Goal: Browse casually: Explore the website without a specific task or goal

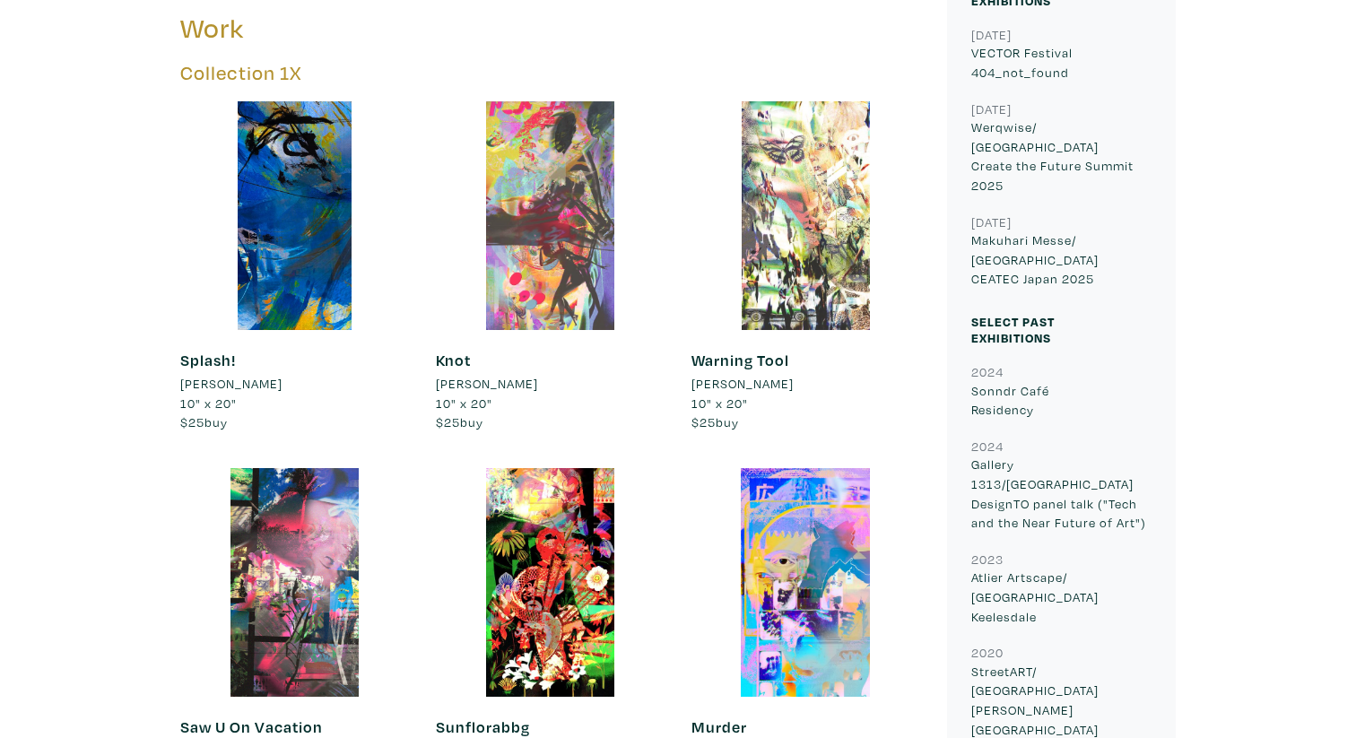
scroll to position [763, 0]
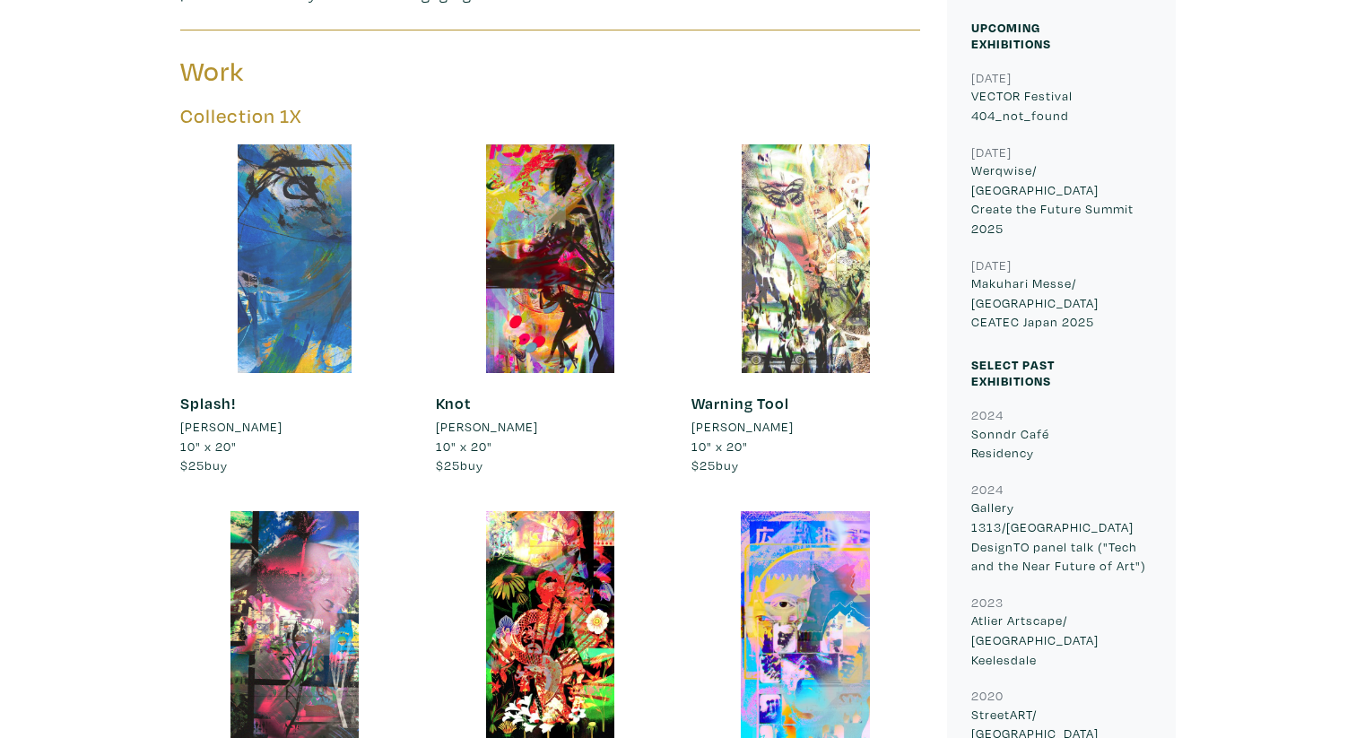
click at [247, 224] on div at bounding box center [294, 258] width 229 height 229
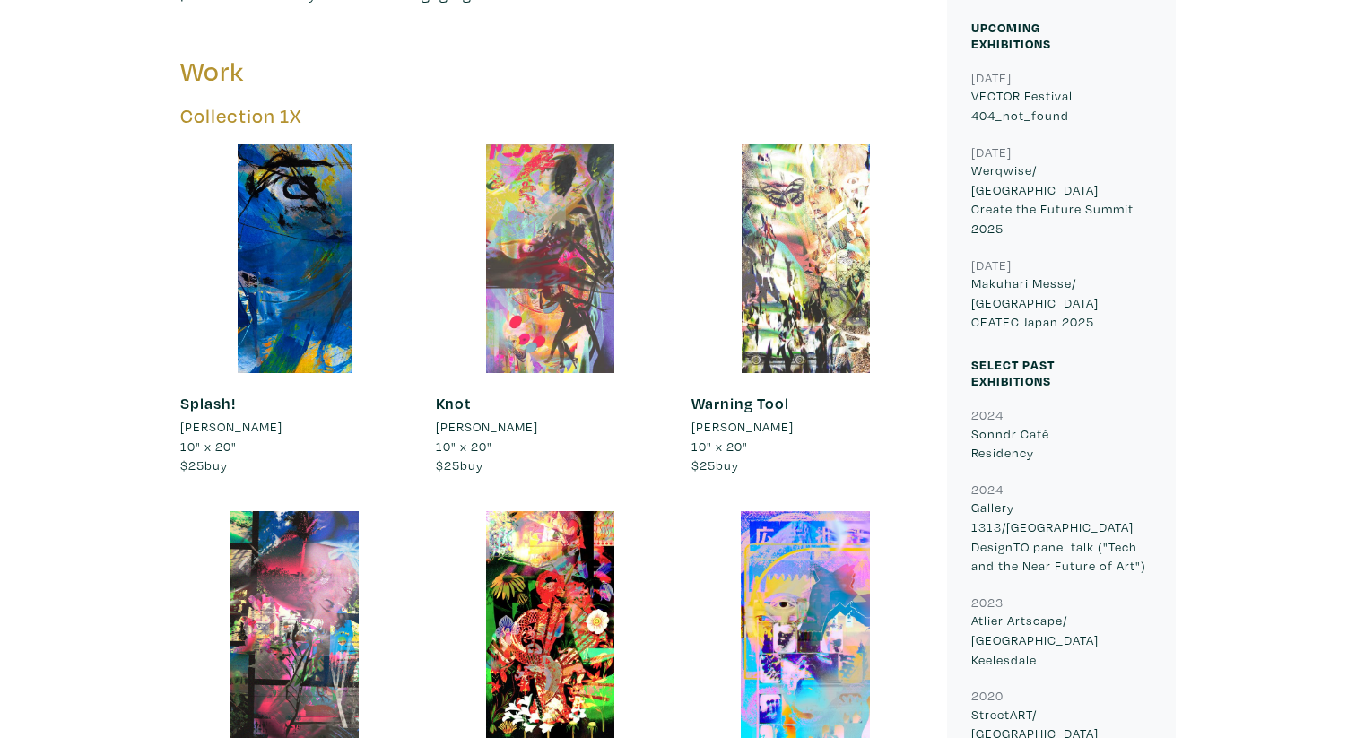
click at [534, 197] on div at bounding box center [550, 258] width 229 height 229
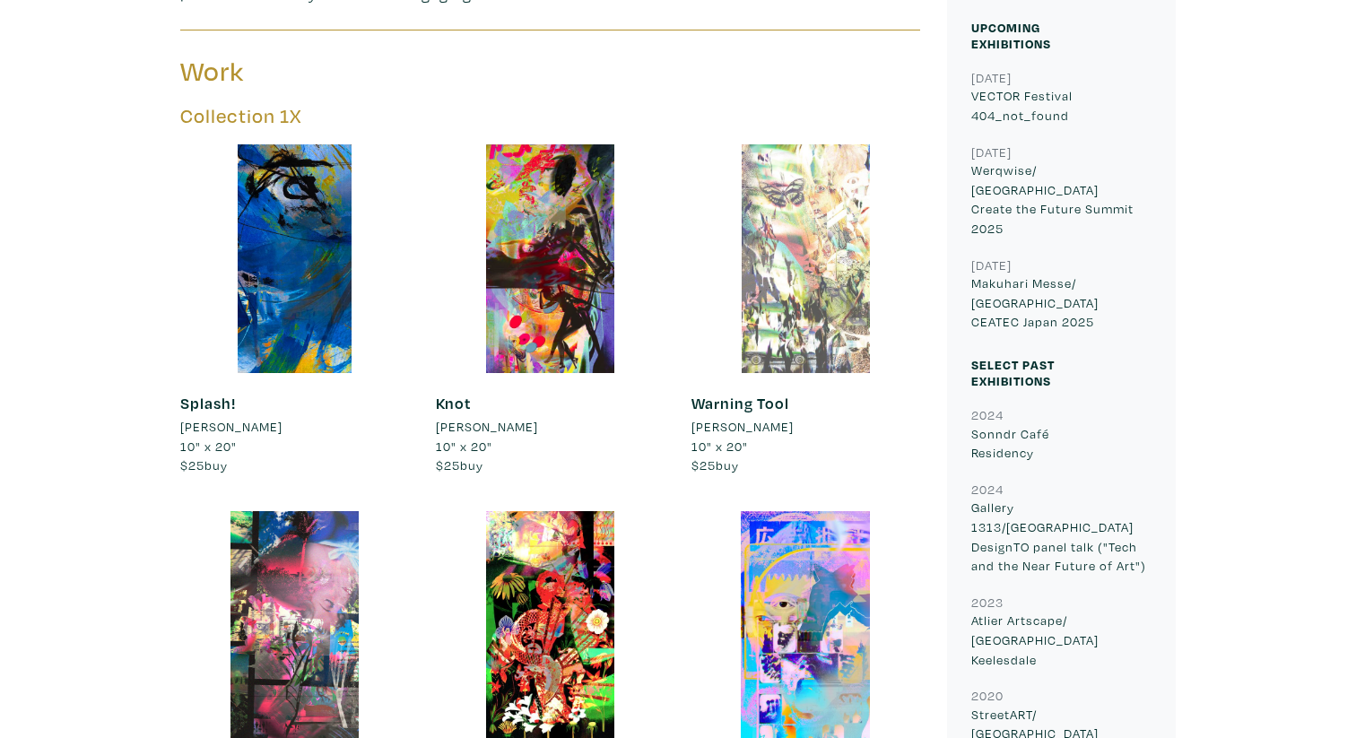
click at [779, 266] on div at bounding box center [805, 258] width 229 height 229
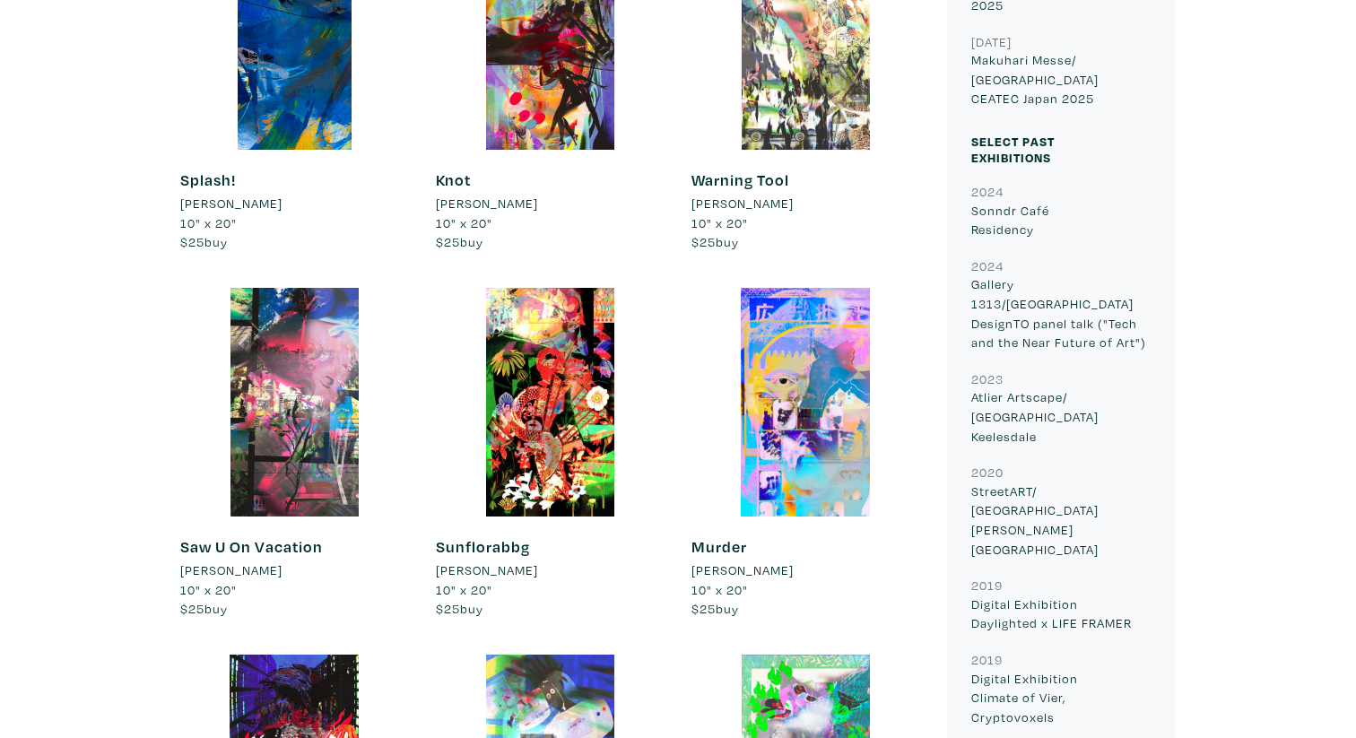
scroll to position [991, 0]
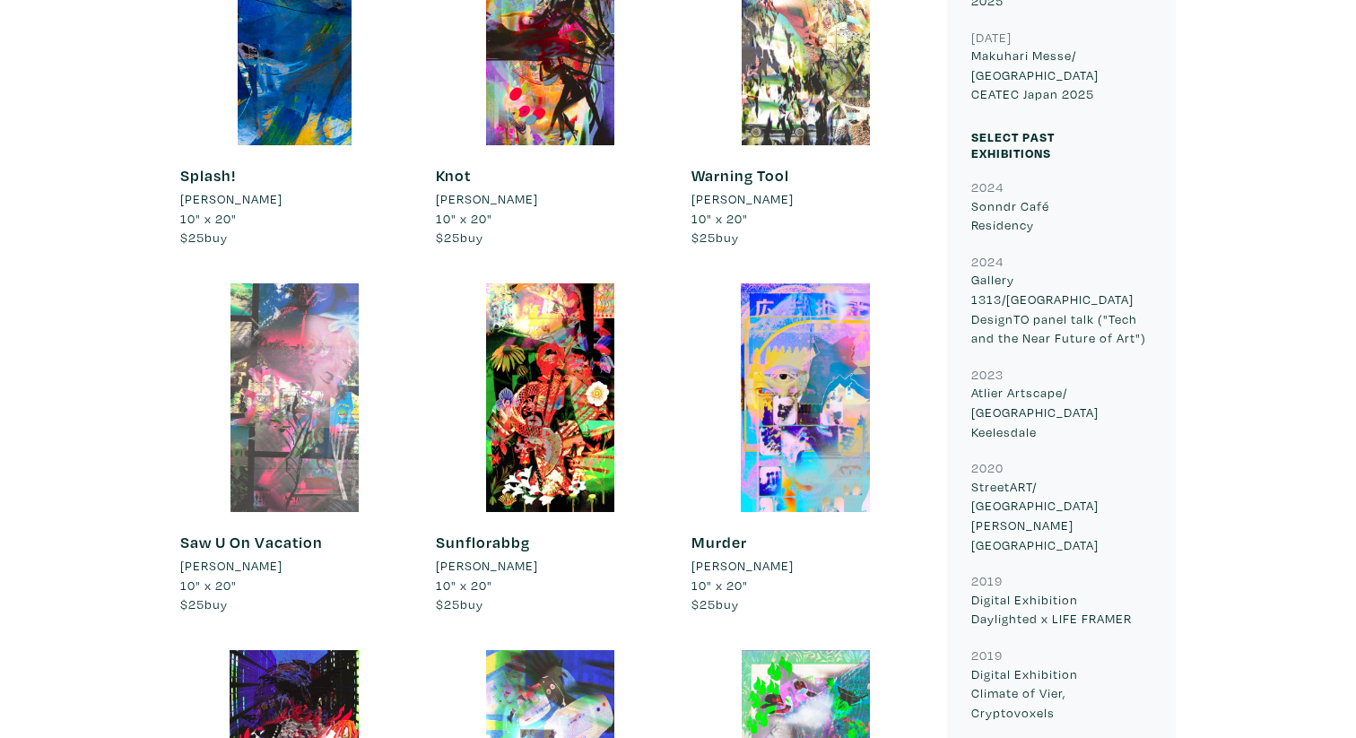
click at [286, 421] on div at bounding box center [294, 397] width 229 height 229
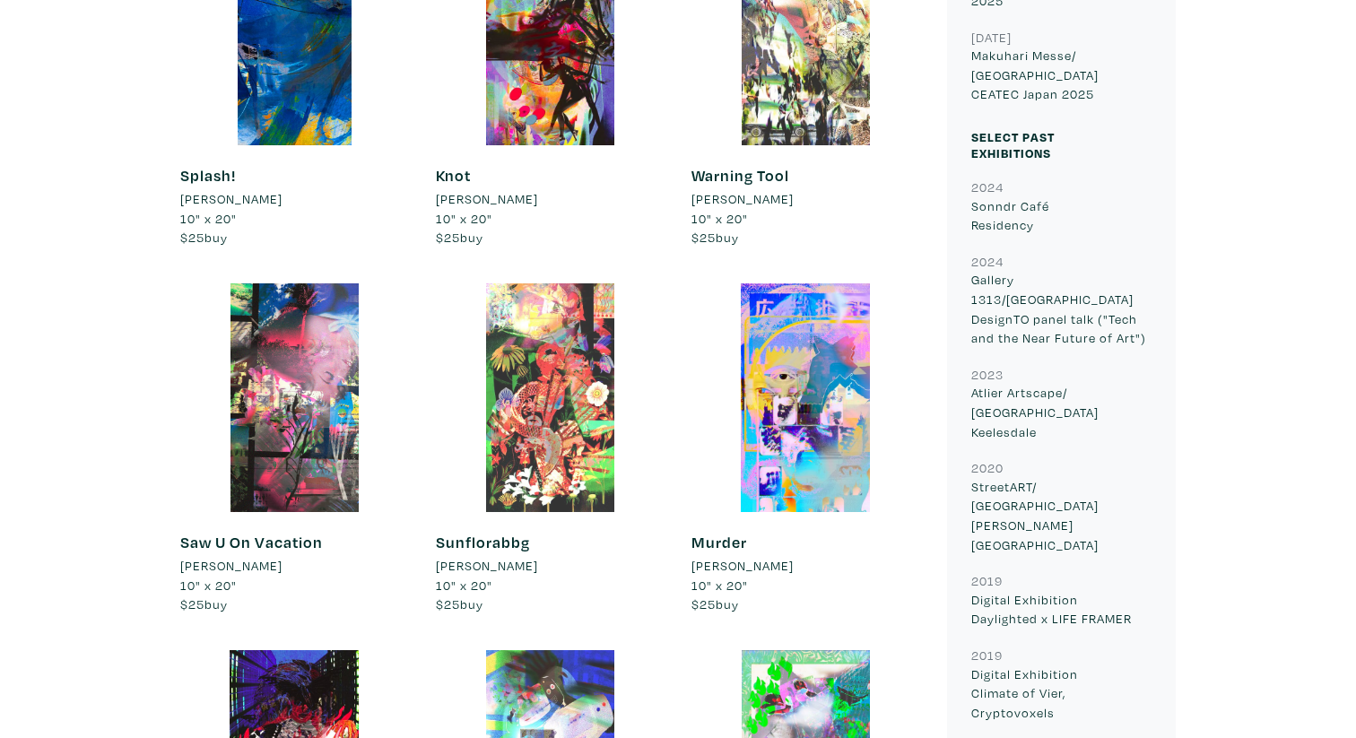
click at [553, 385] on div at bounding box center [550, 397] width 229 height 229
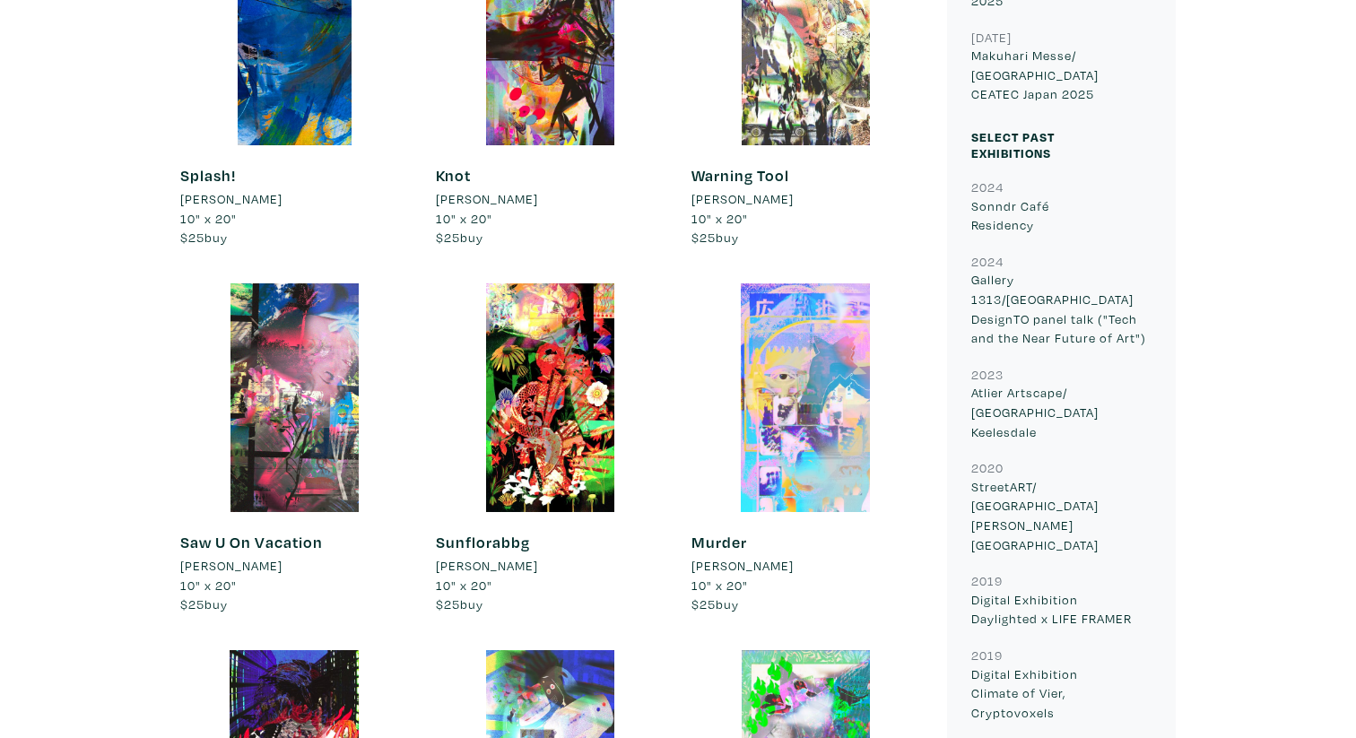
click at [788, 450] on div at bounding box center [805, 397] width 229 height 229
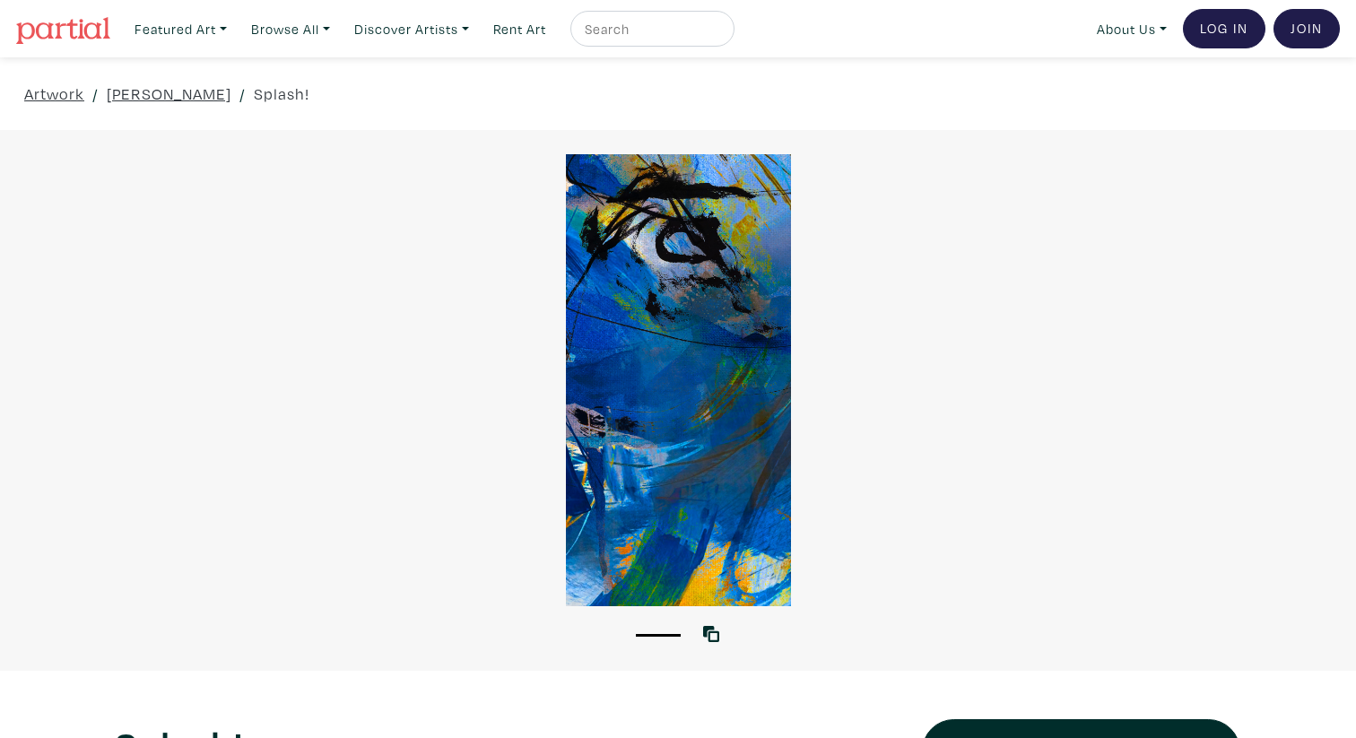
click at [680, 274] on div at bounding box center [678, 379] width 1356 height 451
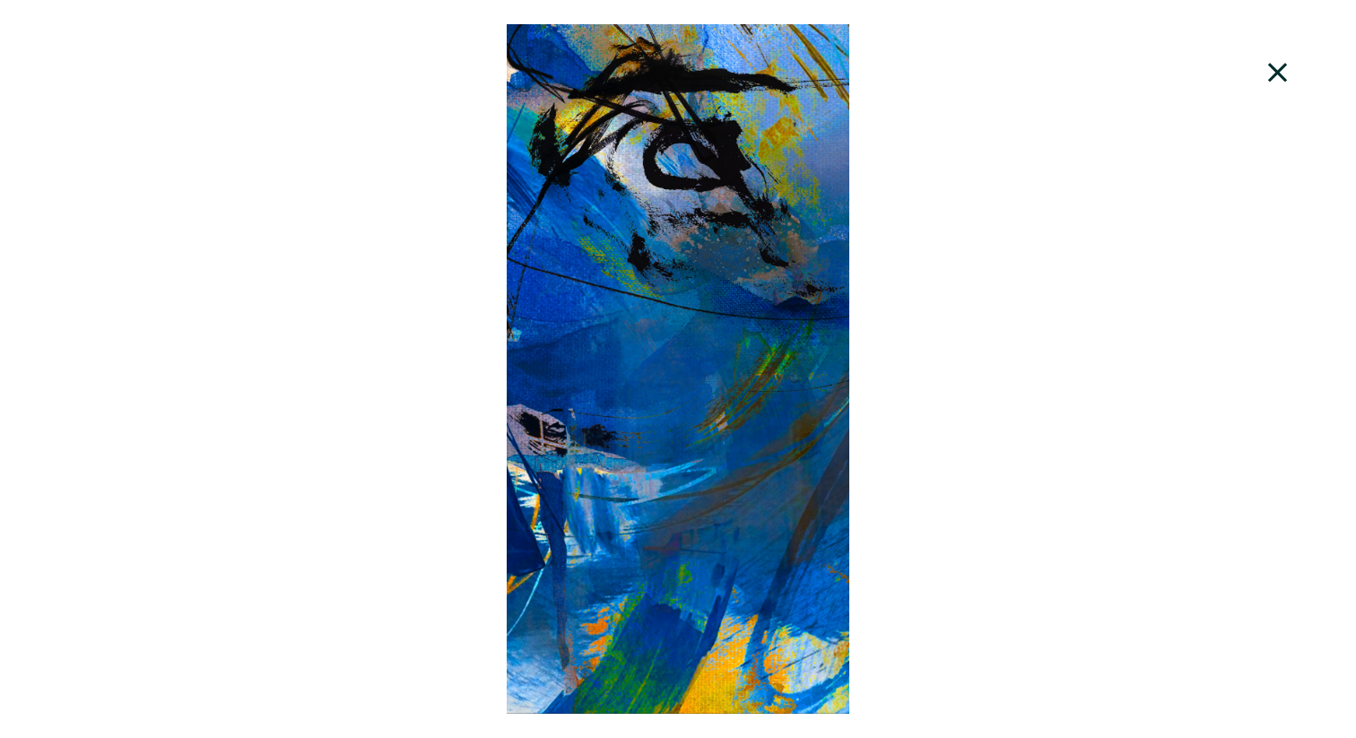
click at [1281, 74] on icon at bounding box center [1277, 72] width 61 height 48
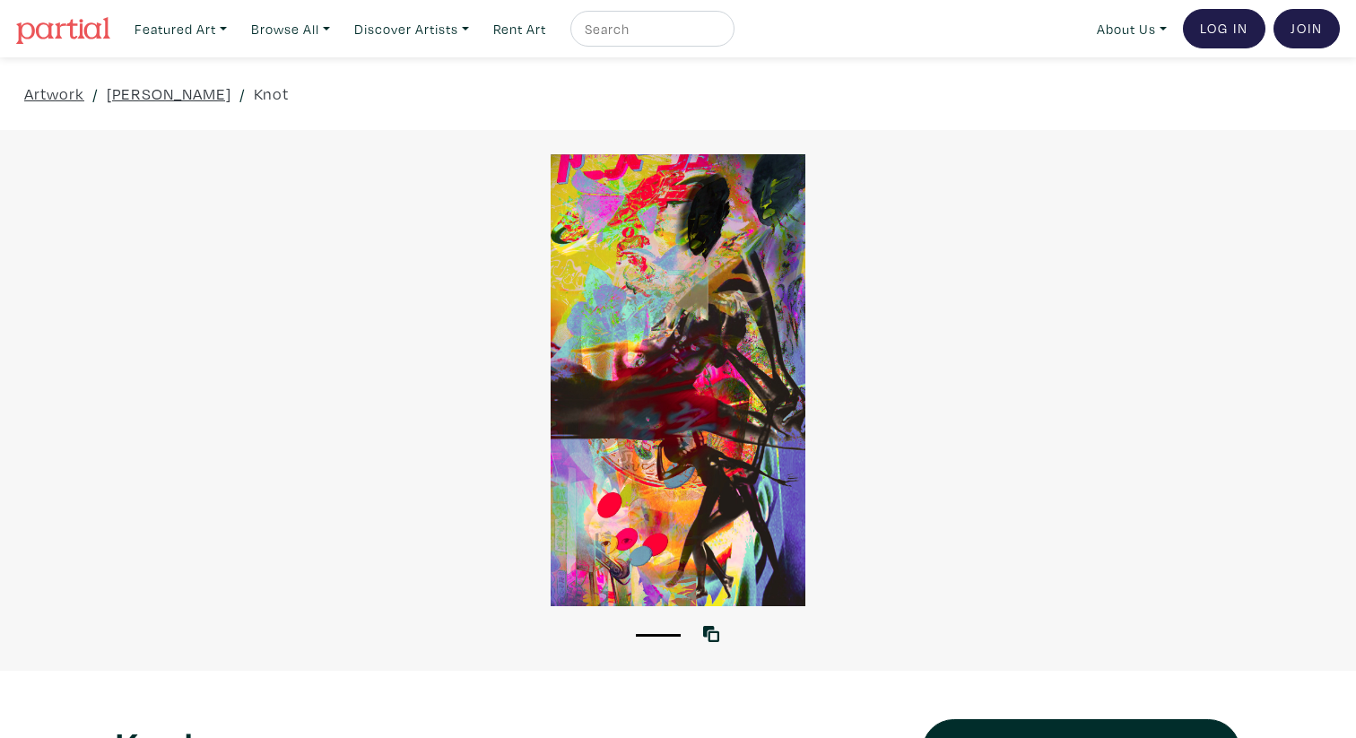
click at [639, 347] on div at bounding box center [678, 379] width 1356 height 451
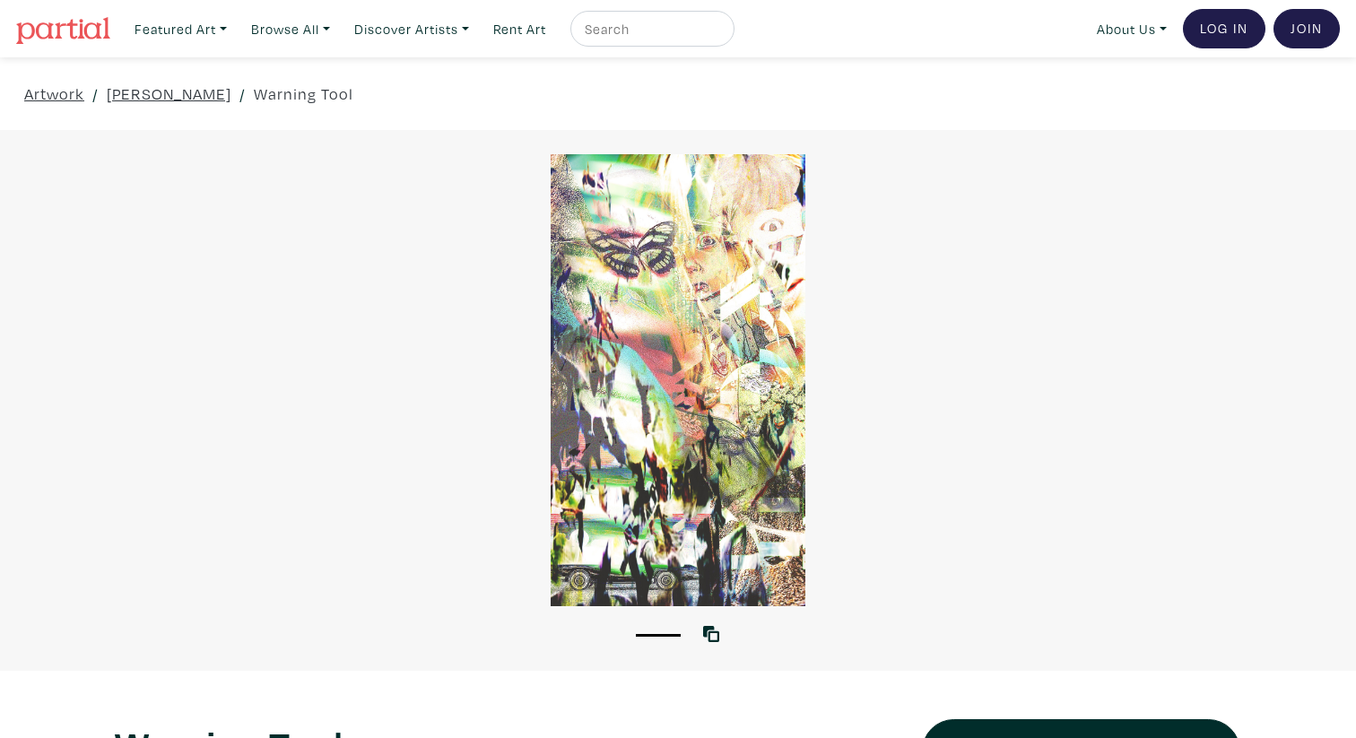
click at [733, 320] on div at bounding box center [678, 379] width 1356 height 451
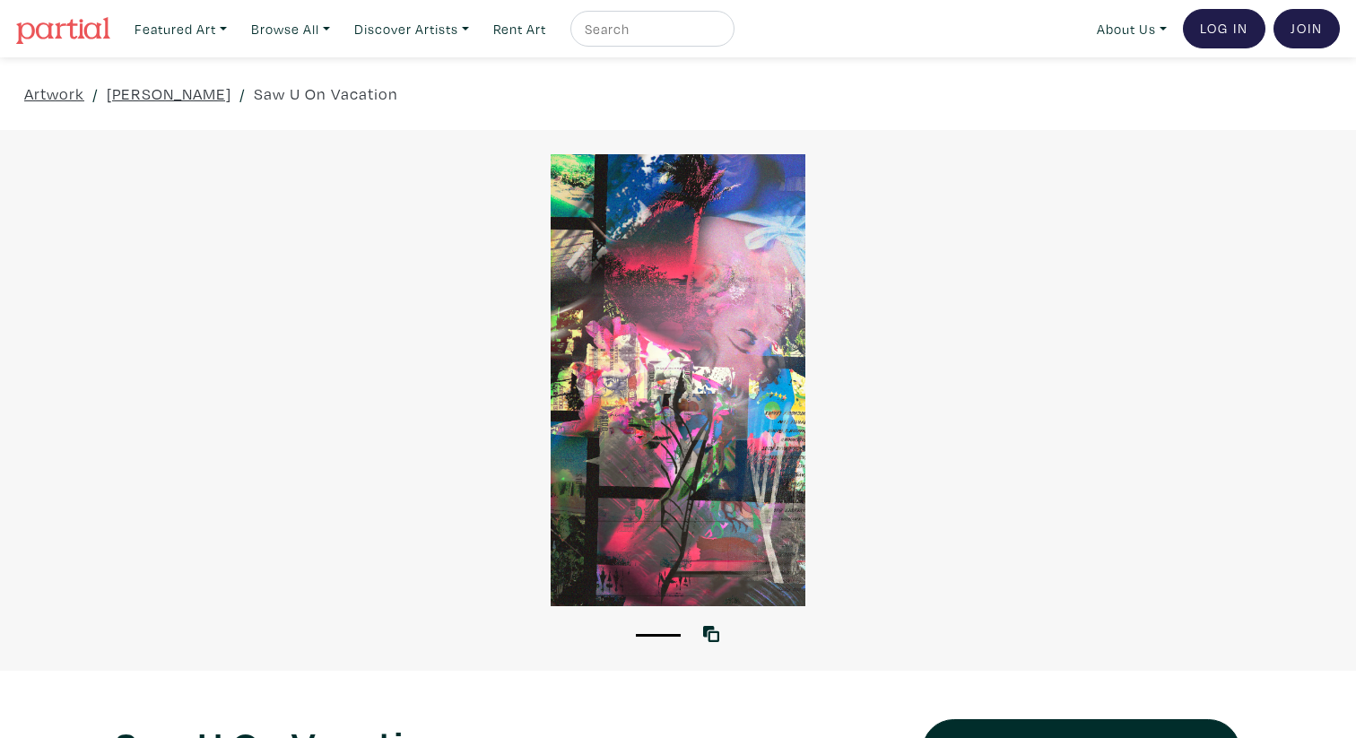
click at [743, 298] on div at bounding box center [678, 379] width 1356 height 451
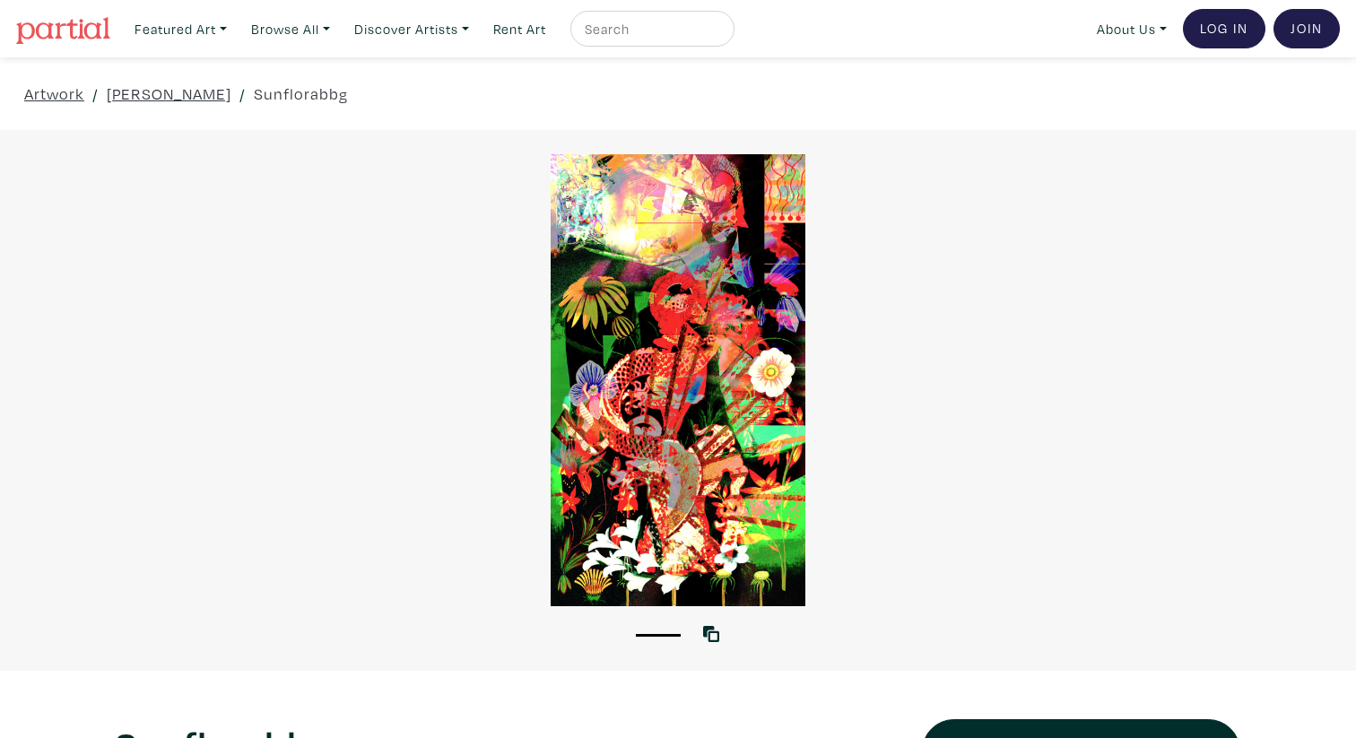
click at [681, 377] on div at bounding box center [678, 379] width 1356 height 451
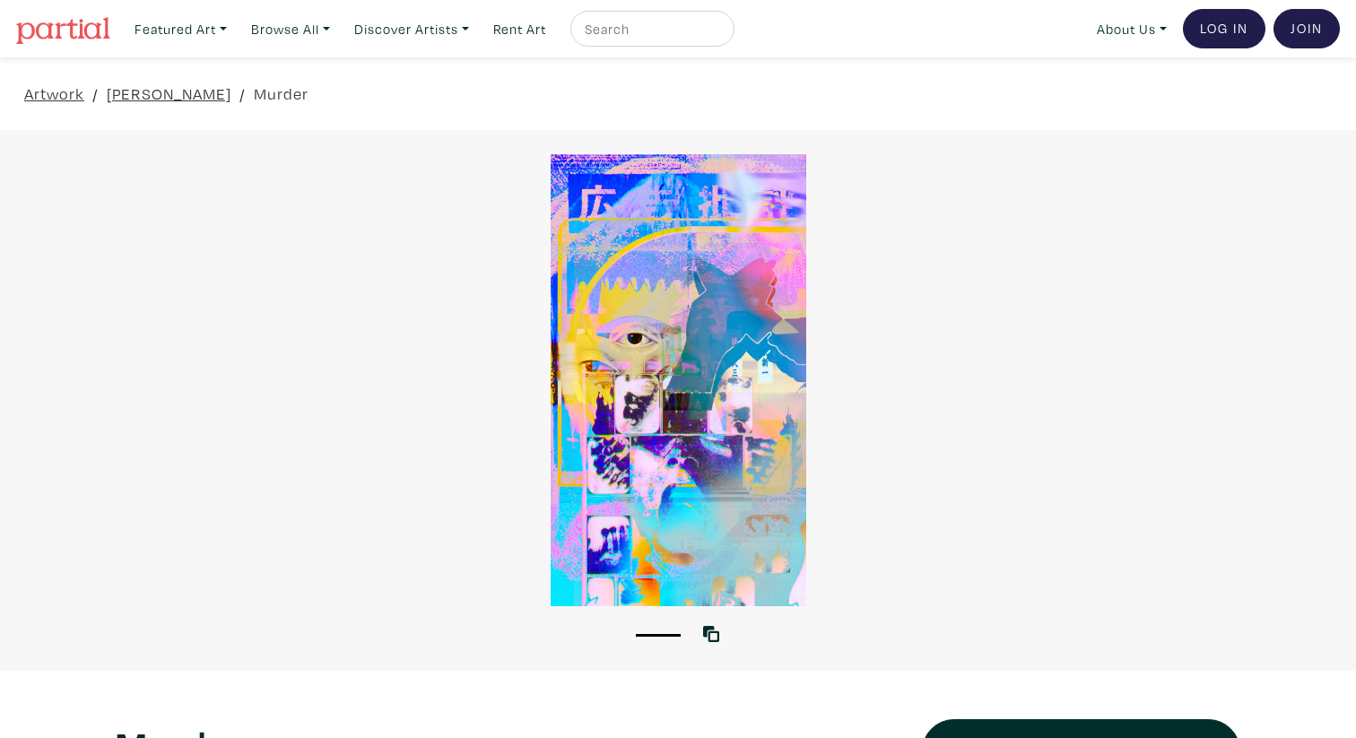
click at [683, 426] on div at bounding box center [678, 379] width 1356 height 451
